Goal: Obtain resource: Download file/media

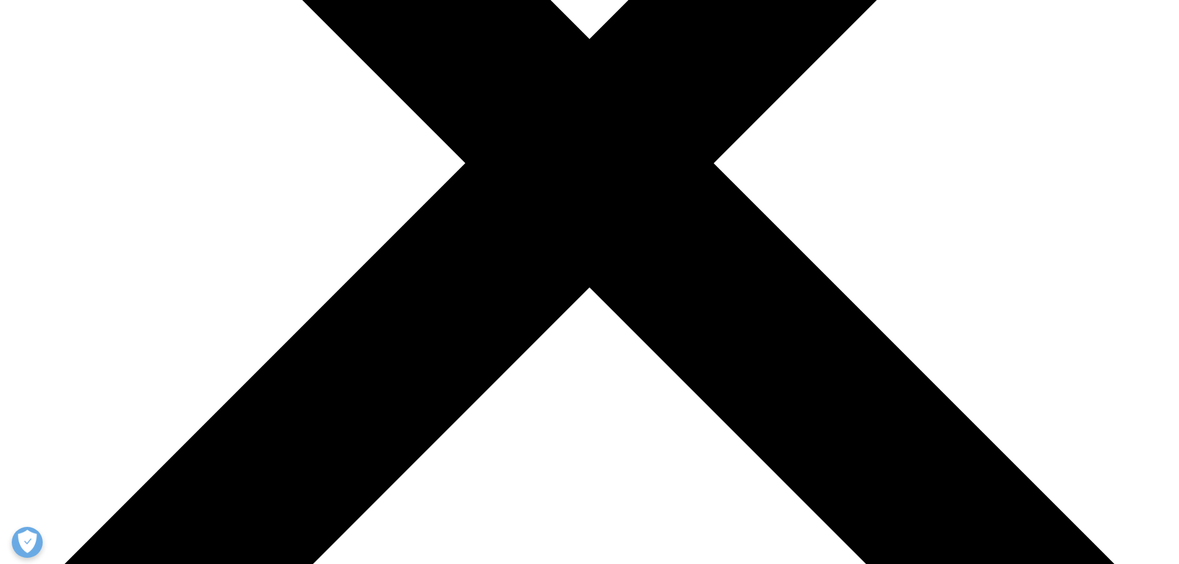
scroll to position [479, 0]
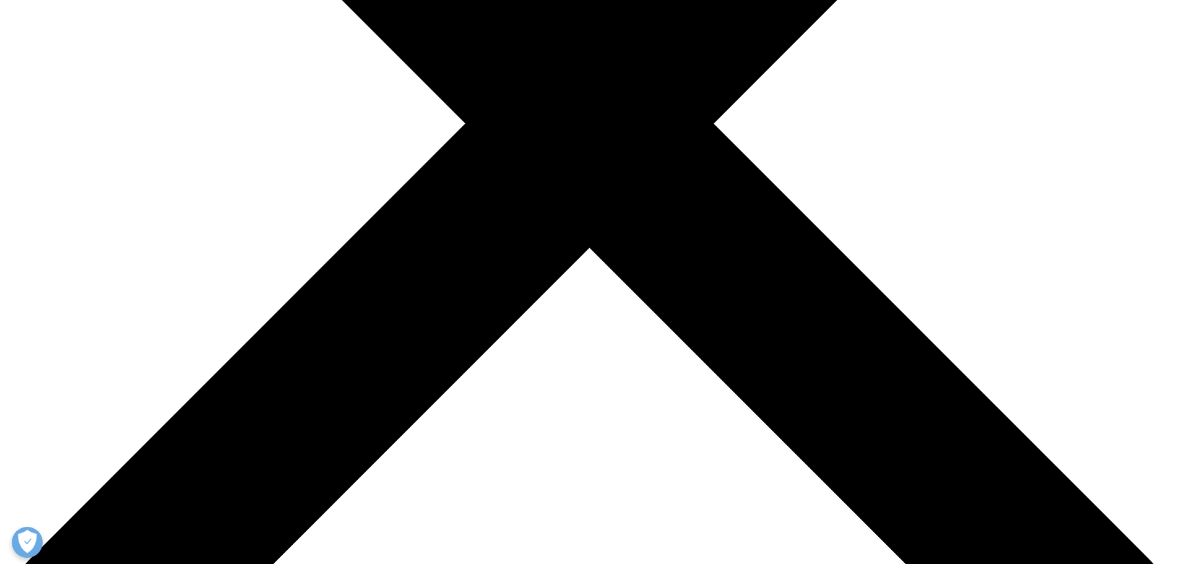
type input "Peter"
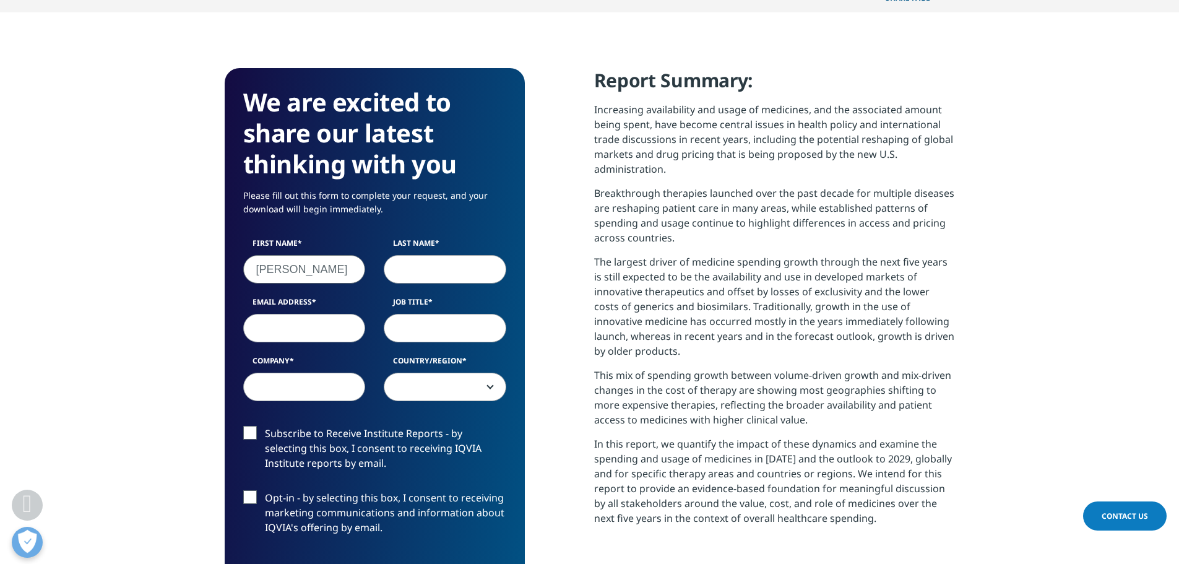
click at [419, 277] on input "Last Name" at bounding box center [445, 269] width 123 height 28
type input "Lee"
click at [340, 316] on input "Email Address" at bounding box center [304, 328] width 123 height 28
type input "peter.lee@ohca.ok.gov"
click at [424, 331] on input "Job Title" at bounding box center [445, 328] width 123 height 28
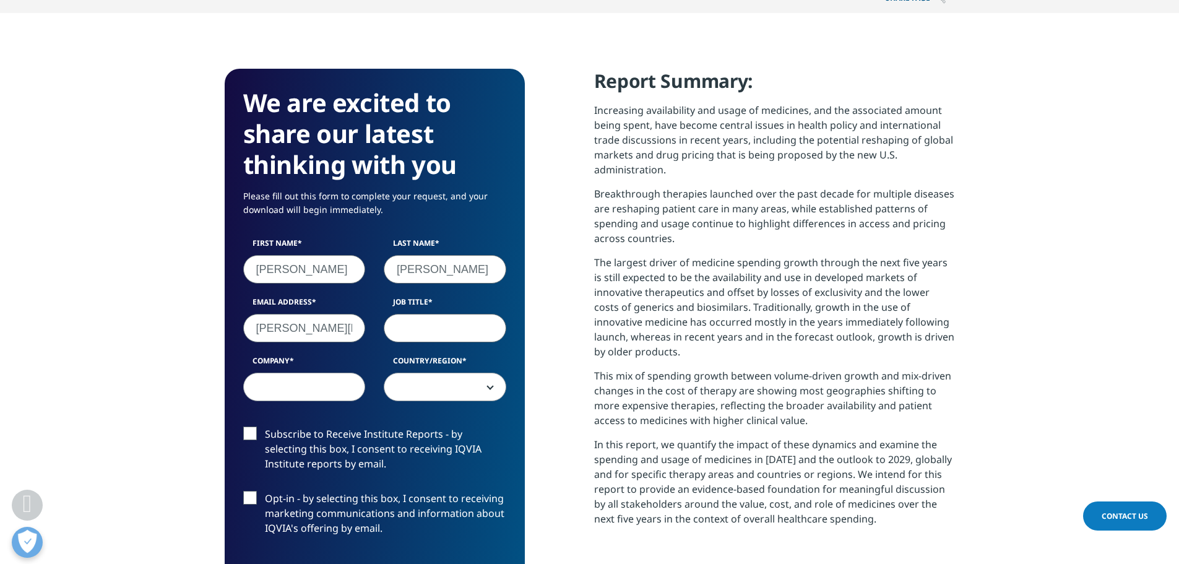
type input "DOP"
click at [345, 384] on input "Company" at bounding box center [304, 387] width 123 height 28
type input "EGID"
click at [433, 399] on span at bounding box center [444, 387] width 121 height 28
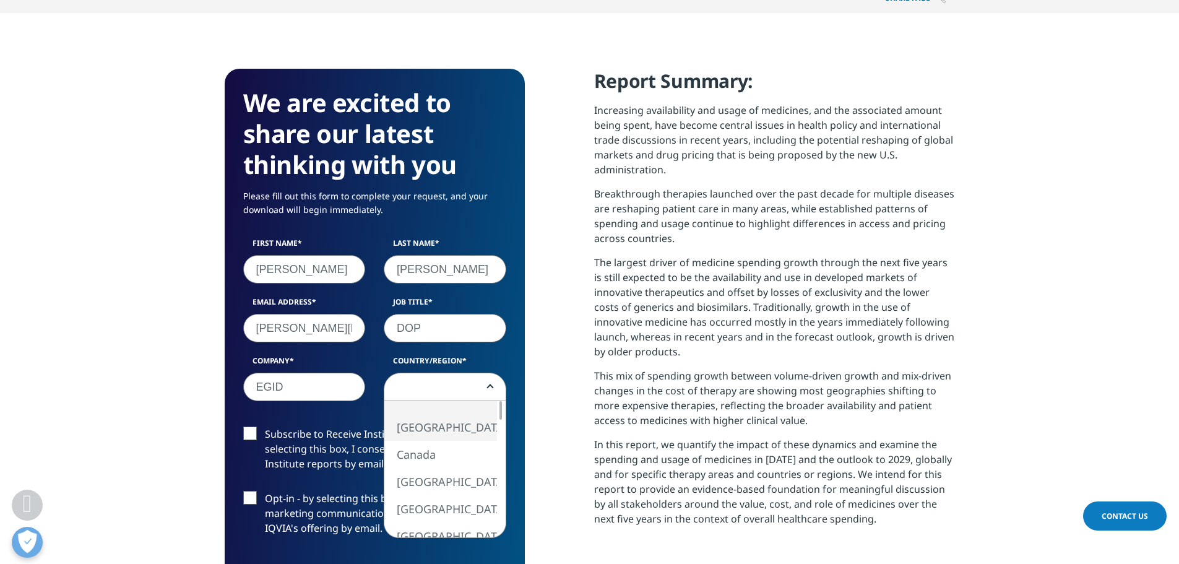
select select "[GEOGRAPHIC_DATA]"
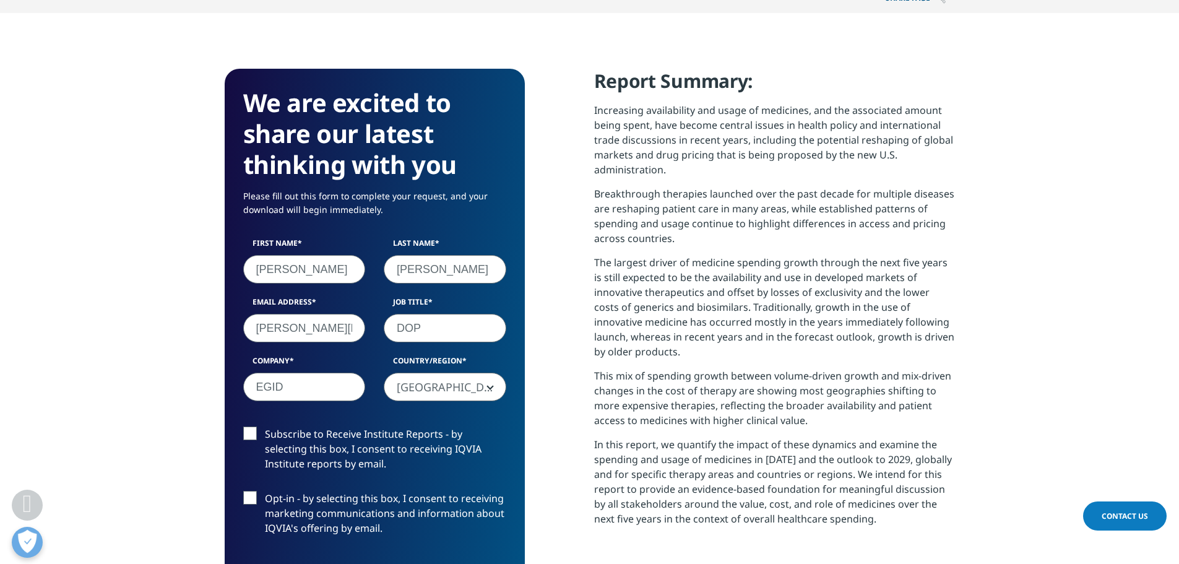
click at [249, 429] on label "Subscribe to Receive Institute Reports - by selecting this box, I consent to re…" at bounding box center [374, 451] width 263 height 51
click at [265, 426] on input "Subscribe to Receive Institute Reports - by selecting this box, I consent to re…" at bounding box center [265, 426] width 0 height 0
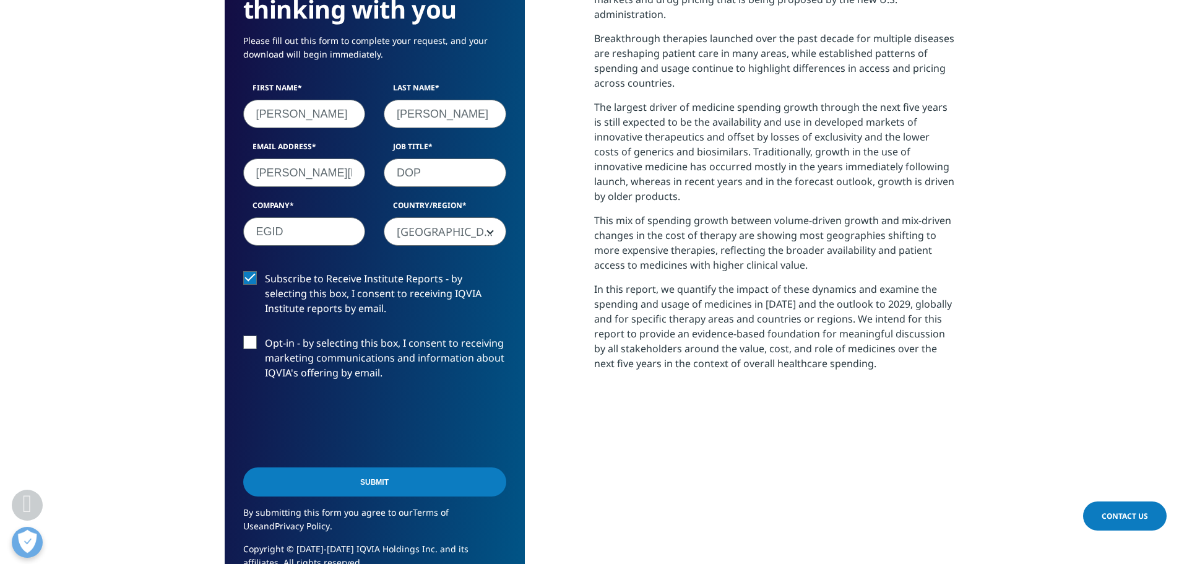
scroll to position [727, 0]
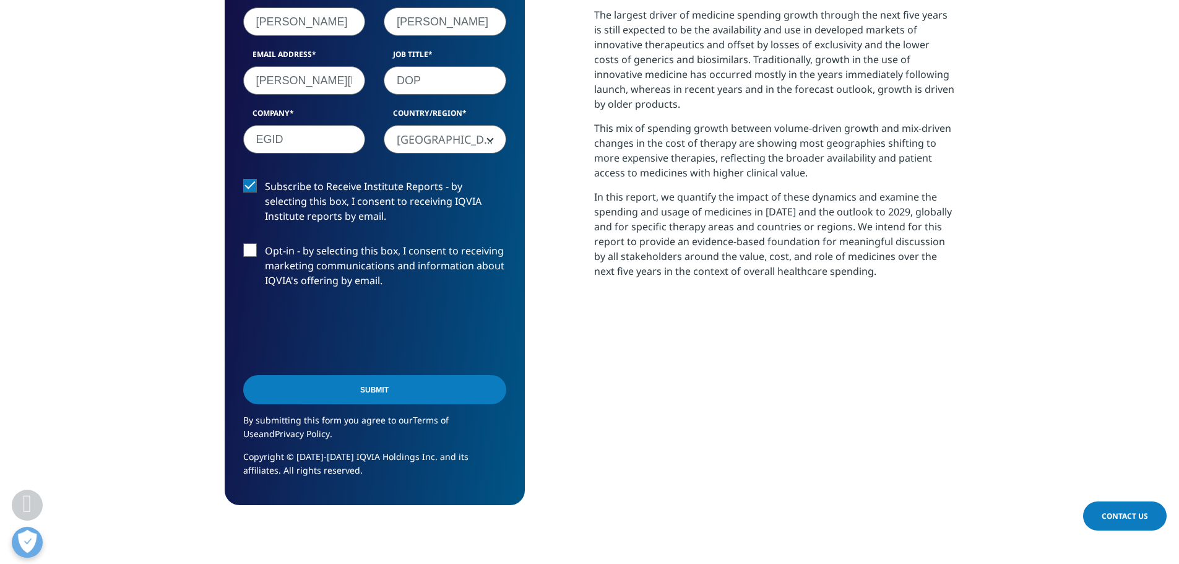
click at [369, 390] on input "Submit" at bounding box center [374, 389] width 263 height 29
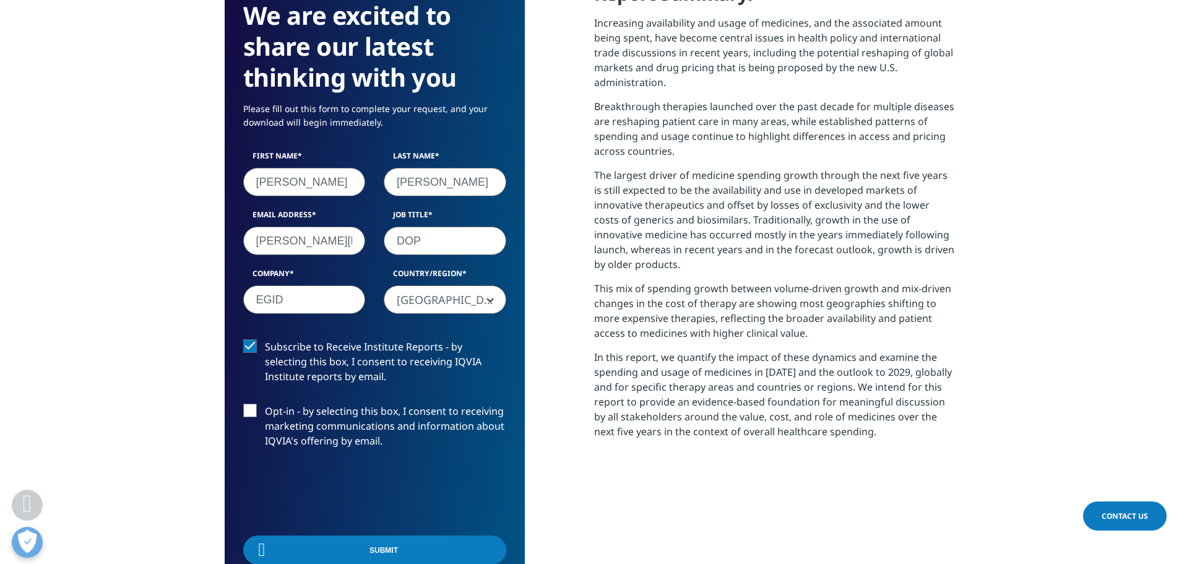
scroll to position [498, 730]
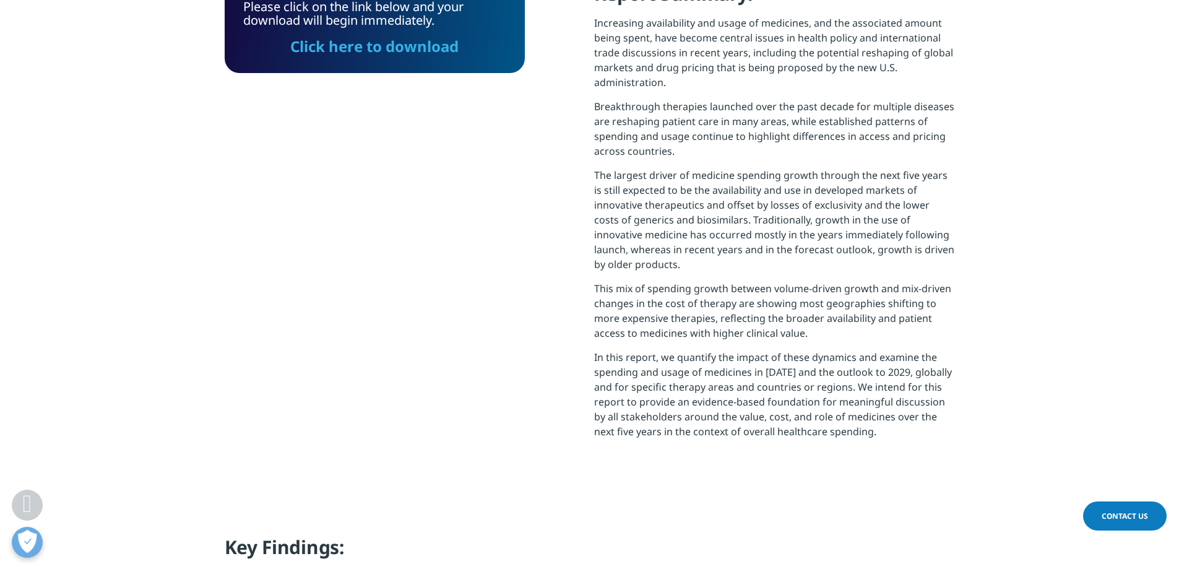
click at [382, 48] on link "Click here to download" at bounding box center [374, 46] width 168 height 20
